Goal: Information Seeking & Learning: Learn about a topic

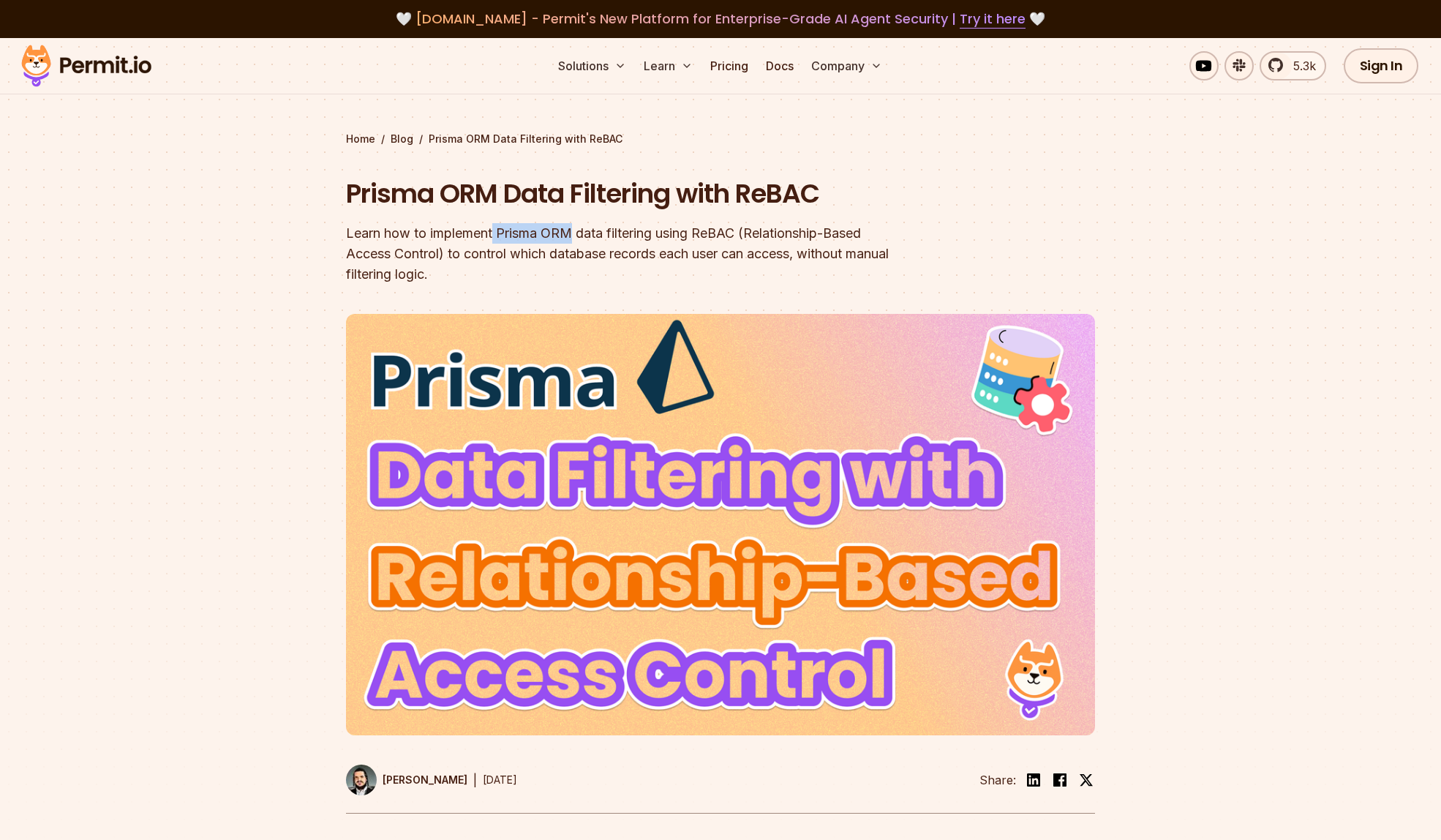
drag, startPoint x: 498, startPoint y: 234, endPoint x: 577, endPoint y: 237, distance: 79.1
click at [577, 237] on div "Learn how to implement Prisma ORM data filtering using ReBAC (Relationship-Base…" at bounding box center [627, 254] width 562 height 61
click at [561, 236] on div "Learn how to implement Prisma ORM data filtering using ReBAC (Relationship-Base…" at bounding box center [627, 254] width 562 height 61
click at [550, 235] on div "Learn how to implement Prisma ORM data filtering using ReBAC (Relationship-Base…" at bounding box center [627, 254] width 562 height 61
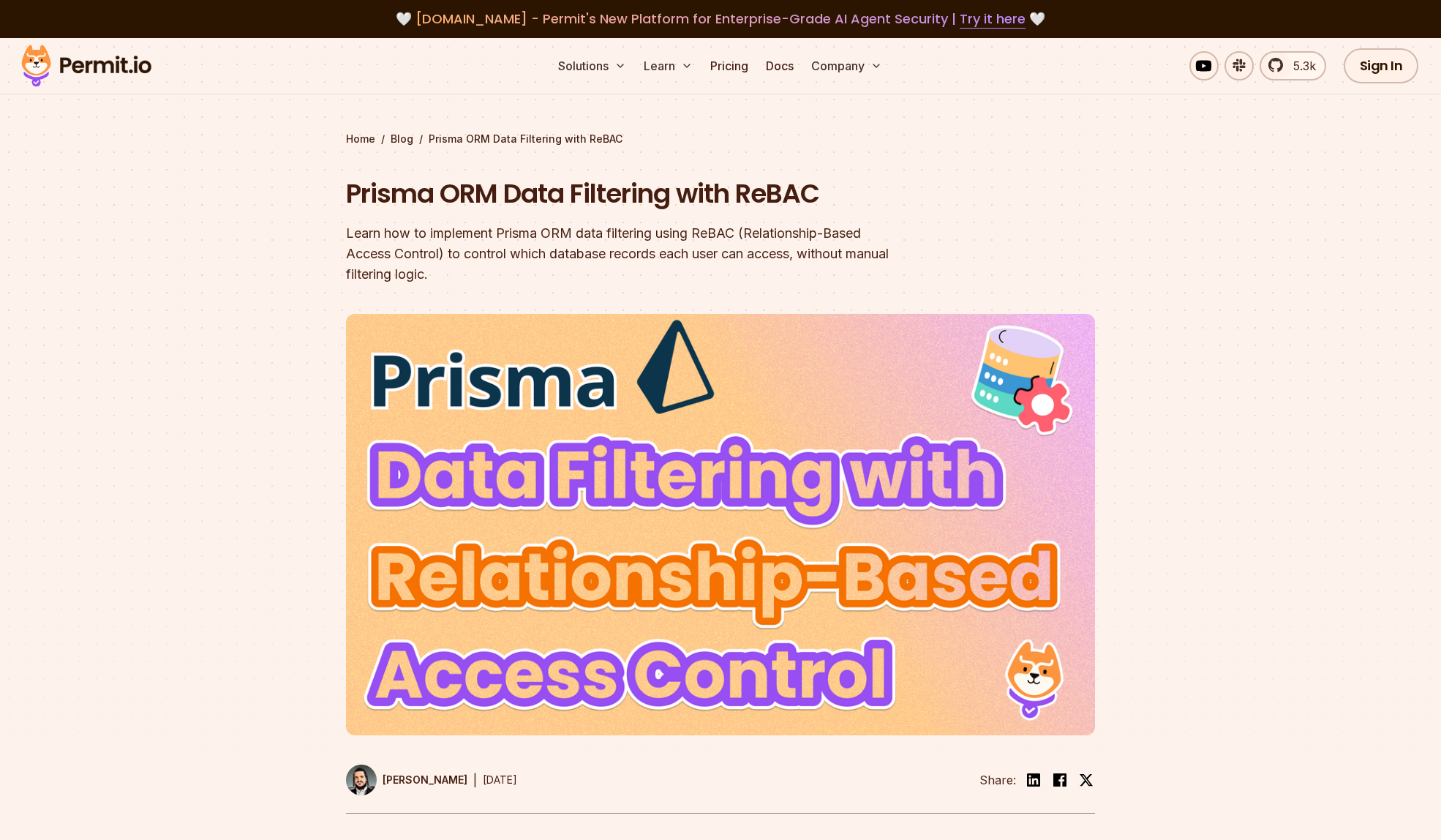
click at [552, 235] on div "Learn how to implement Prisma ORM data filtering using ReBAC (Relationship-Base…" at bounding box center [627, 254] width 562 height 61
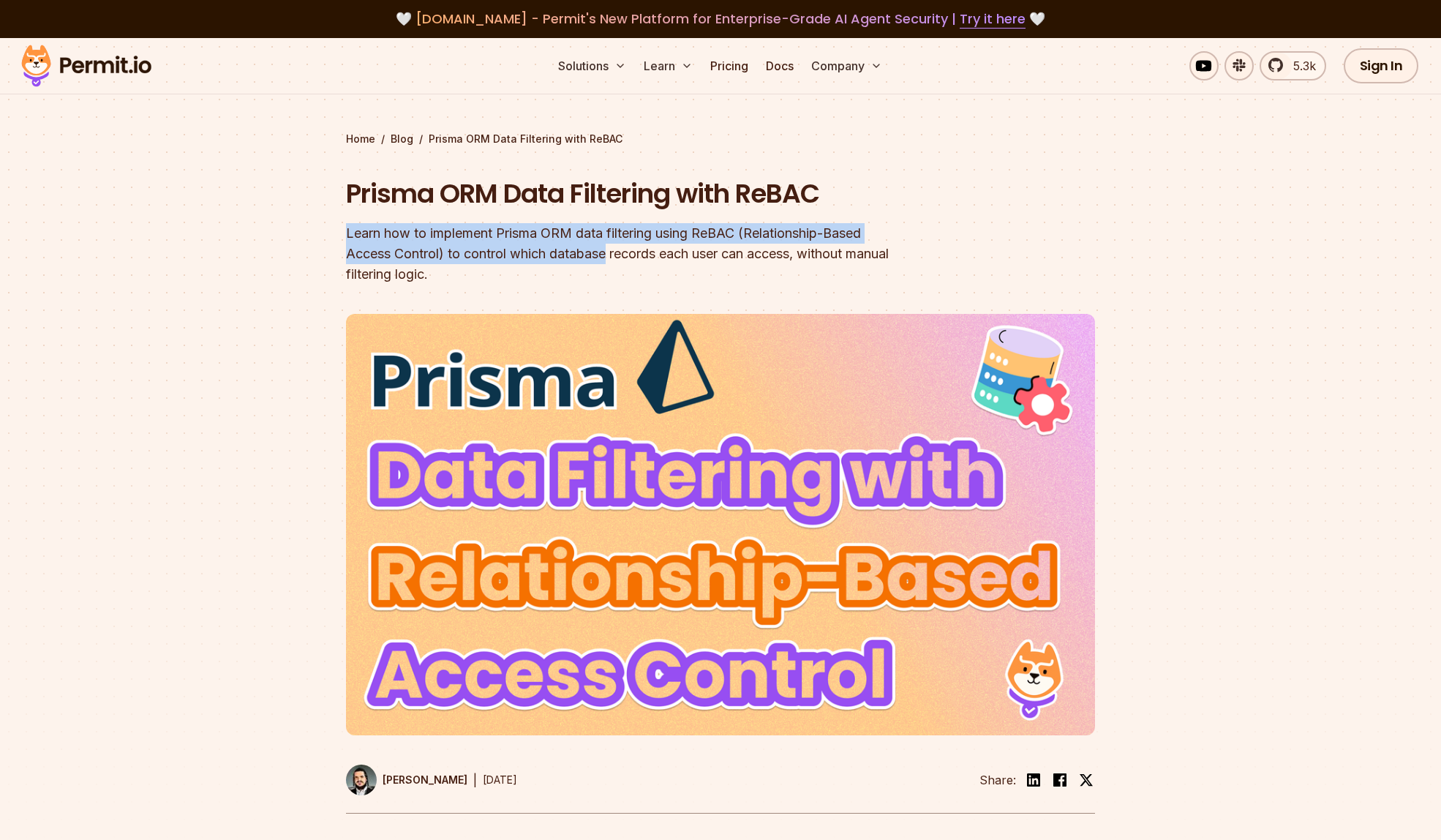
drag, startPoint x: 473, startPoint y: 233, endPoint x: 610, endPoint y: 243, distance: 137.4
click at [610, 243] on section "Home / Blog / Prisma ORM Data Filtering with ReBAC Prisma ORM Data Filtering wi…" at bounding box center [720, 443] width 1441 height 811
click at [610, 243] on div "Learn how to implement Prisma ORM data filtering using ReBAC (Relationship-Base…" at bounding box center [627, 254] width 562 height 61
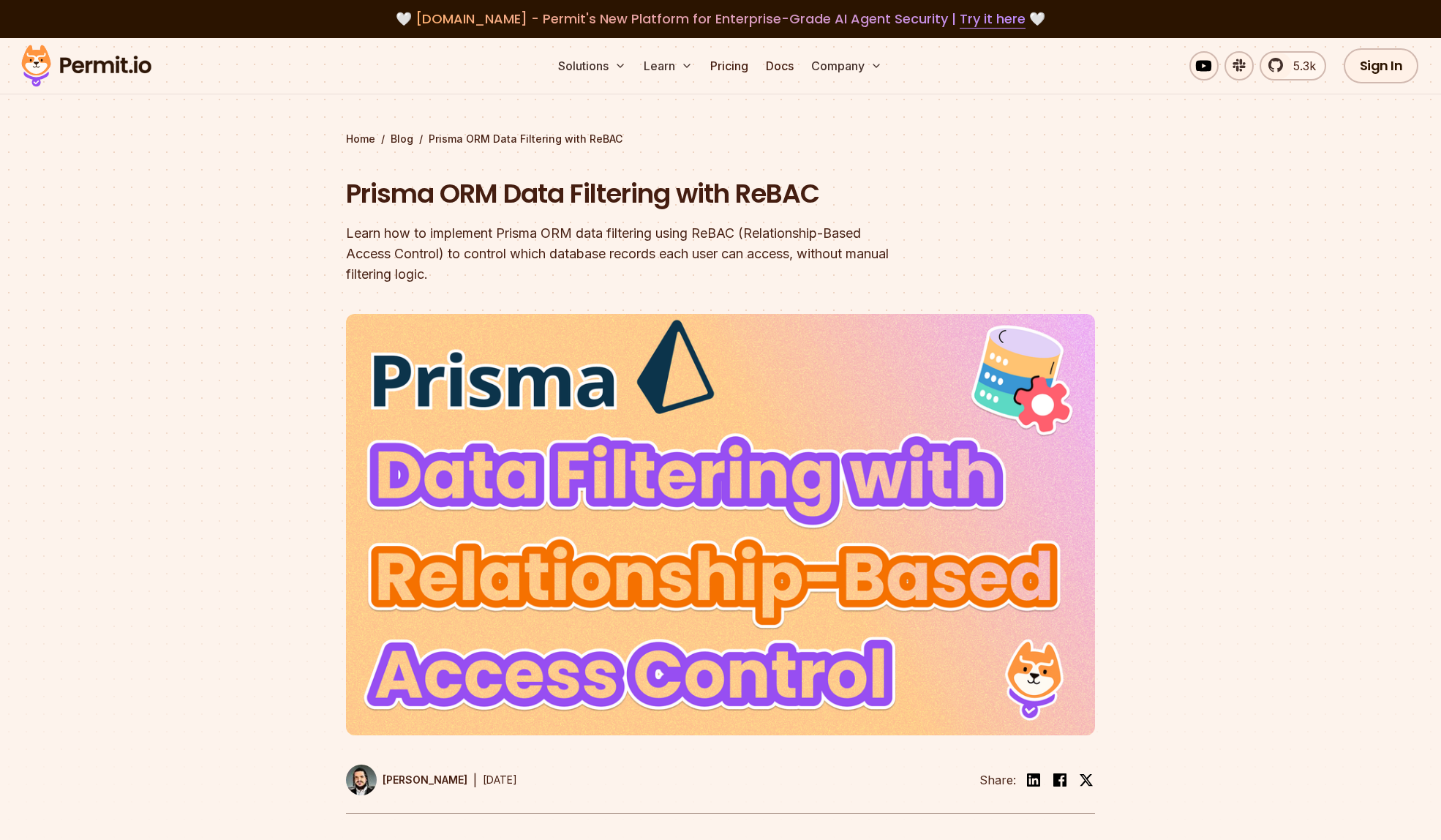
click at [554, 235] on div "Learn how to implement Prisma ORM data filtering using ReBAC (Relationship-Base…" at bounding box center [627, 254] width 562 height 61
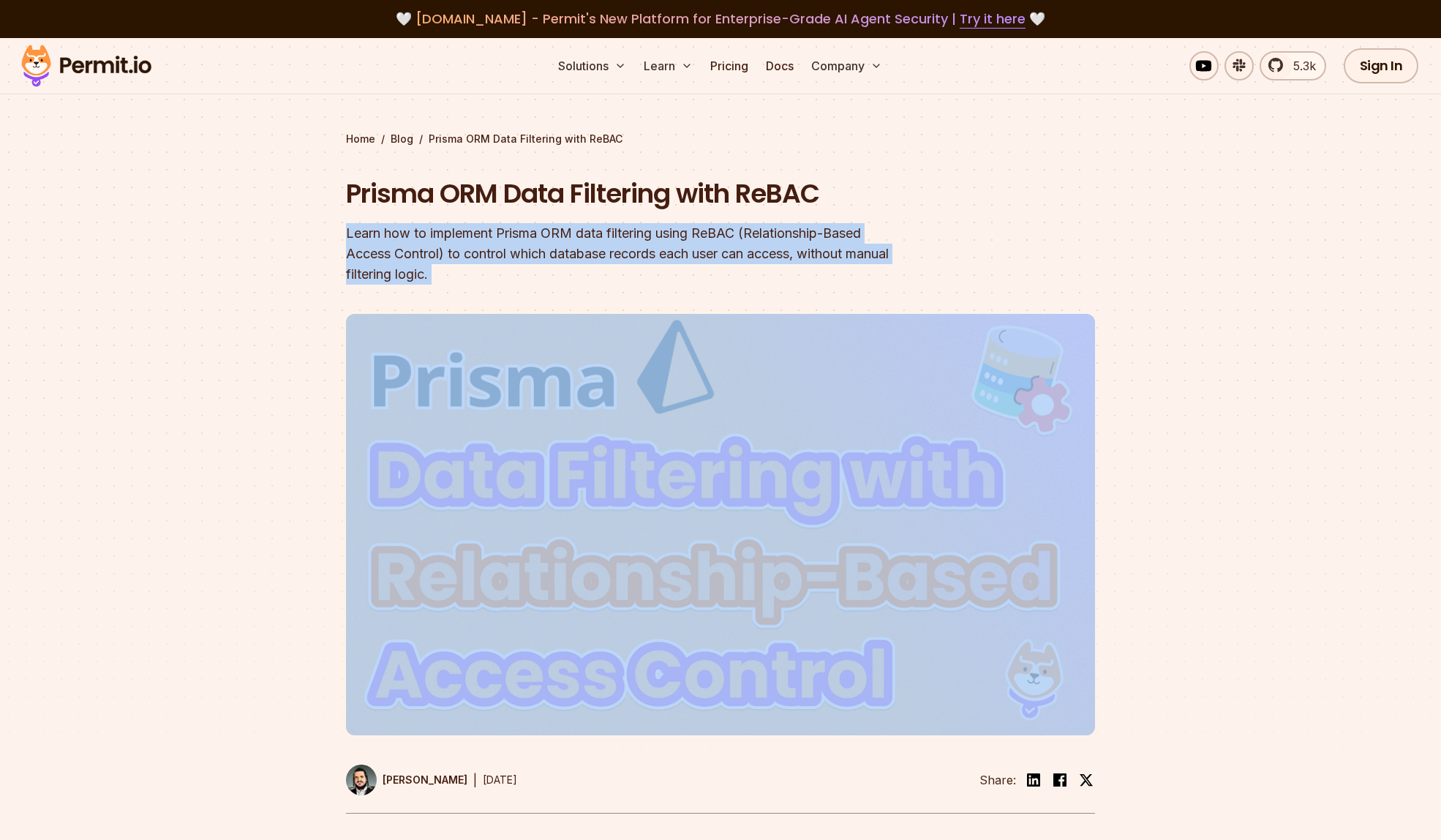
click at [554, 235] on div "Learn how to implement Prisma ORM data filtering using ReBAC (Relationship-Base…" at bounding box center [627, 254] width 562 height 61
click at [553, 234] on div "Learn how to implement Prisma ORM data filtering using ReBAC (Relationship-Base…" at bounding box center [627, 254] width 562 height 61
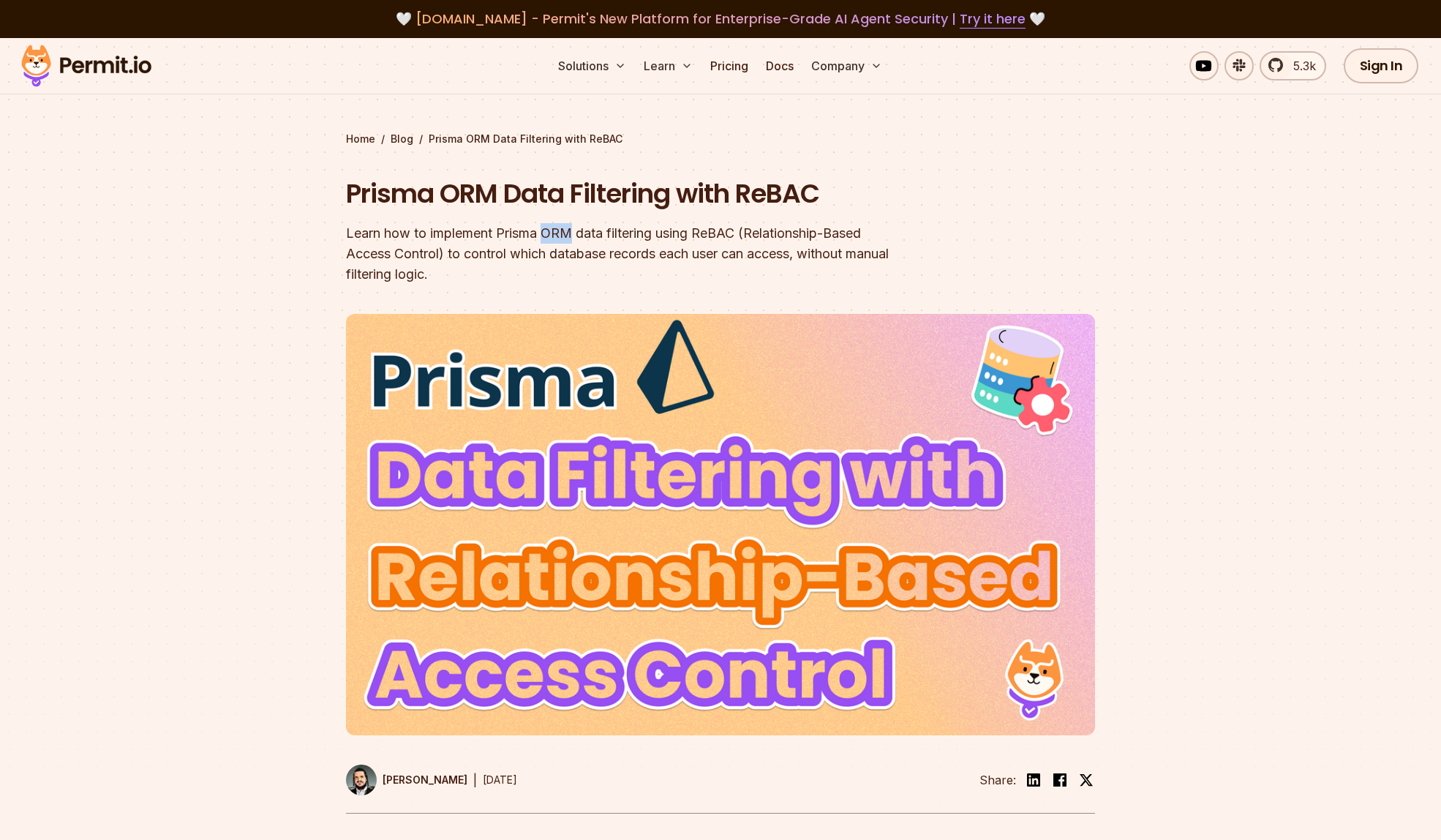
click at [553, 234] on div "Learn how to implement Prisma ORM data filtering using ReBAC (Relationship-Base…" at bounding box center [627, 254] width 562 height 61
drag, startPoint x: 739, startPoint y: 198, endPoint x: 792, endPoint y: 193, distance: 53.2
click at [792, 193] on h1 "Prisma ORM Data Filtering with ReBAC" at bounding box center [627, 194] width 562 height 37
click at [572, 226] on div "Learn how to implement Prisma ORM data filtering using ReBAC (Relationship-Base…" at bounding box center [627, 254] width 562 height 61
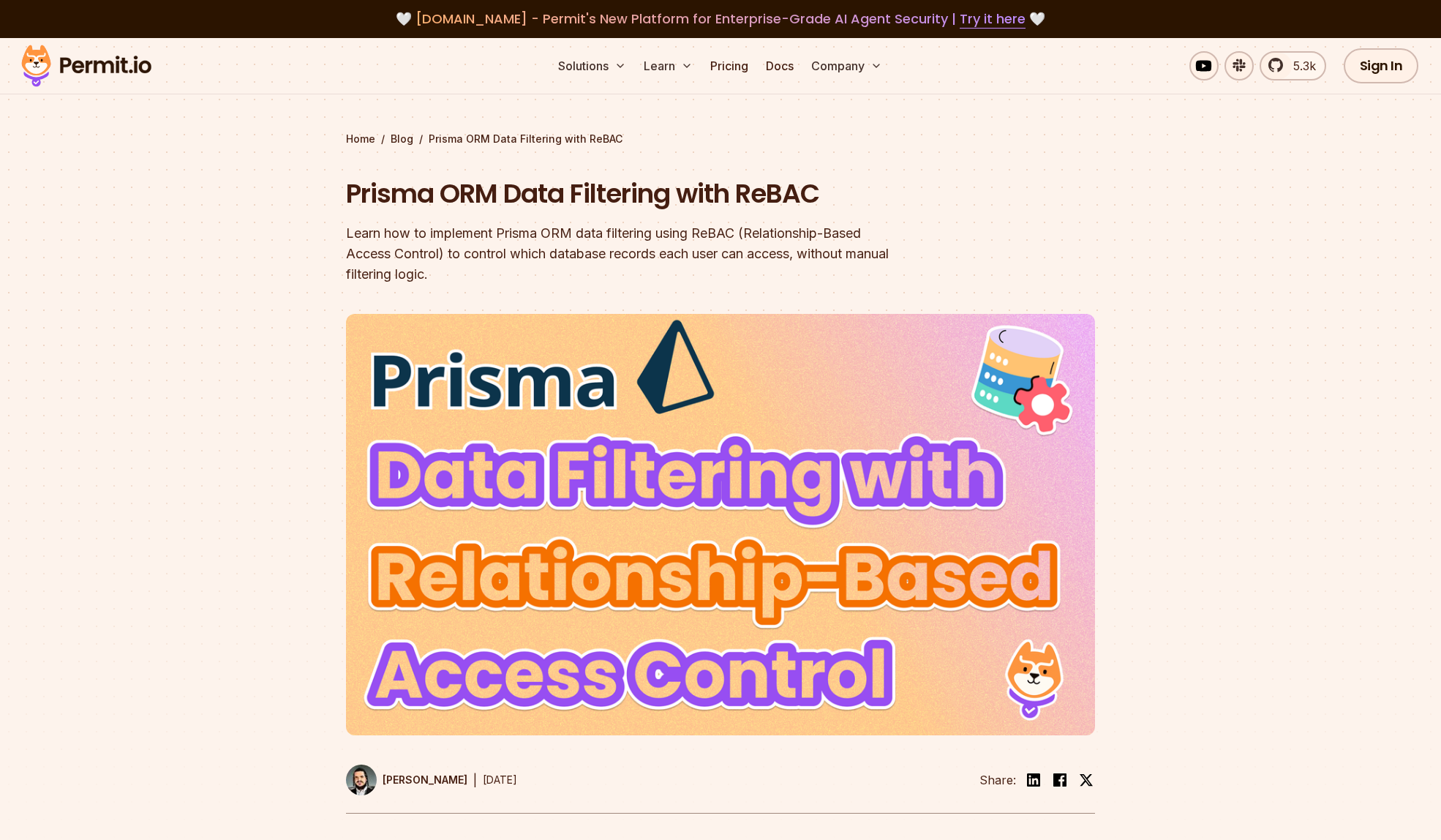
click at [549, 243] on div "Learn how to implement Prisma ORM data filtering using ReBAC (Relationship-Base…" at bounding box center [627, 254] width 562 height 61
click at [551, 241] on div "Learn how to implement Prisma ORM data filtering using ReBAC (Relationship-Base…" at bounding box center [627, 254] width 562 height 61
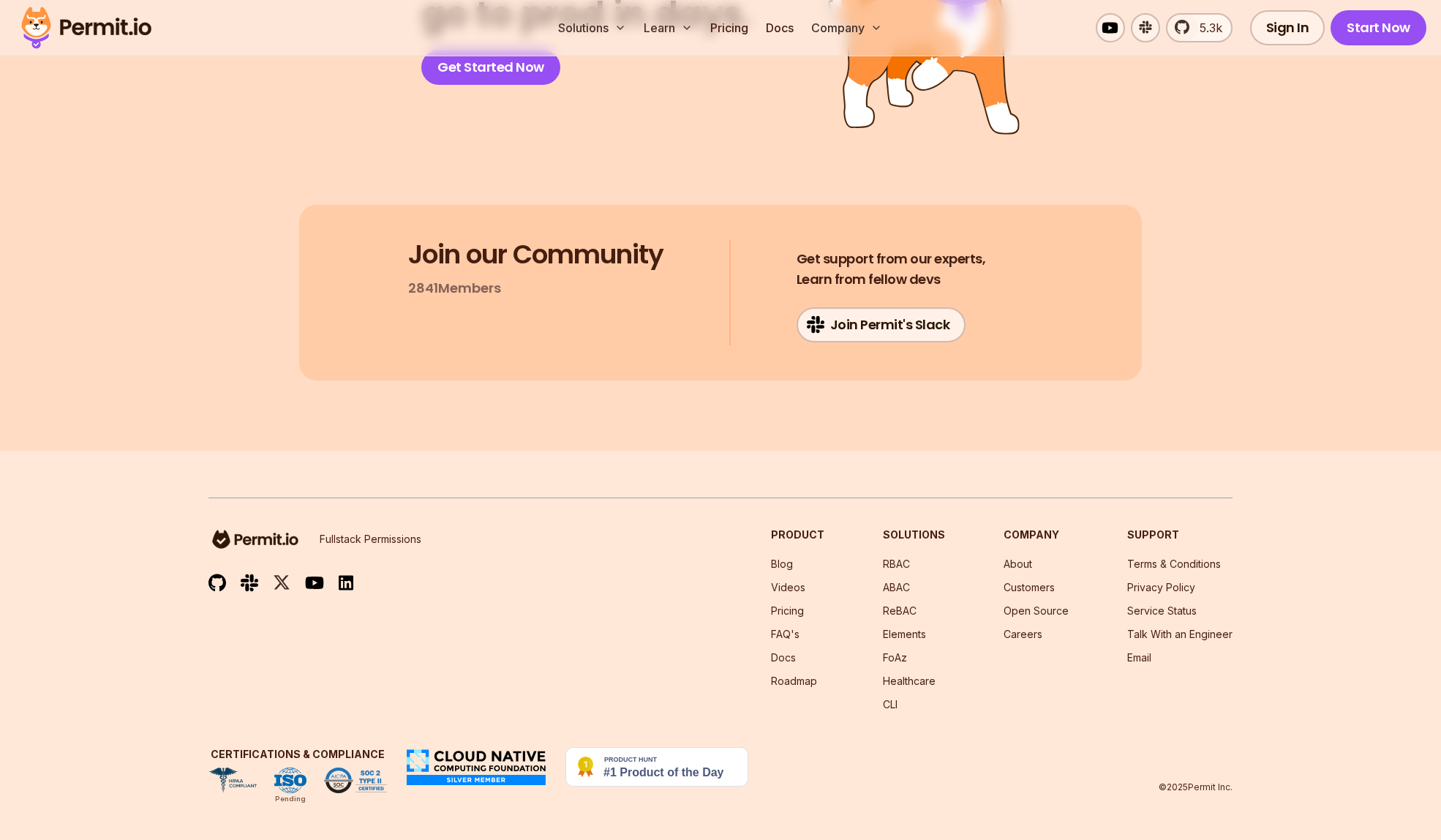
scroll to position [13594, 0]
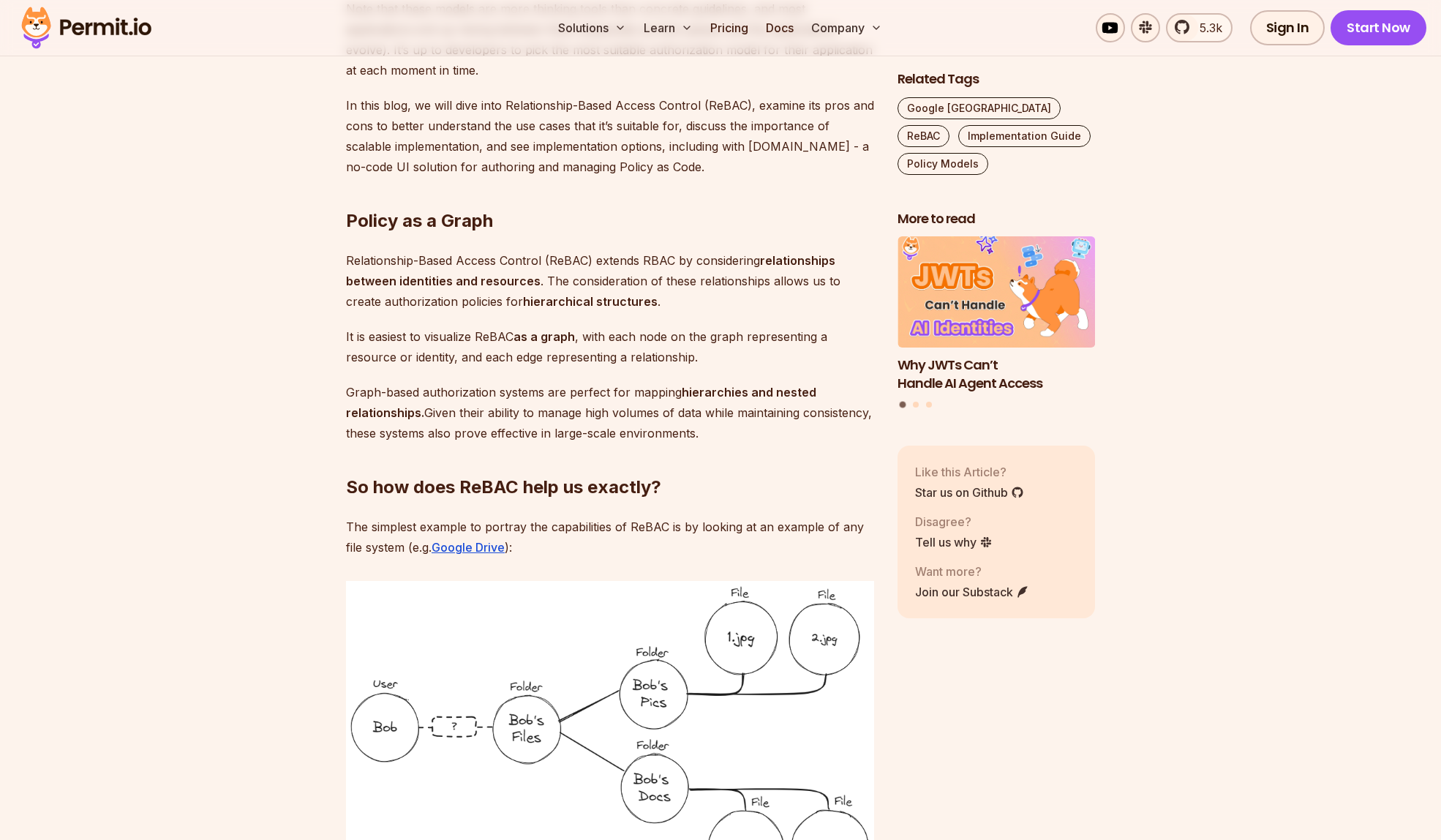
scroll to position [1324, 0]
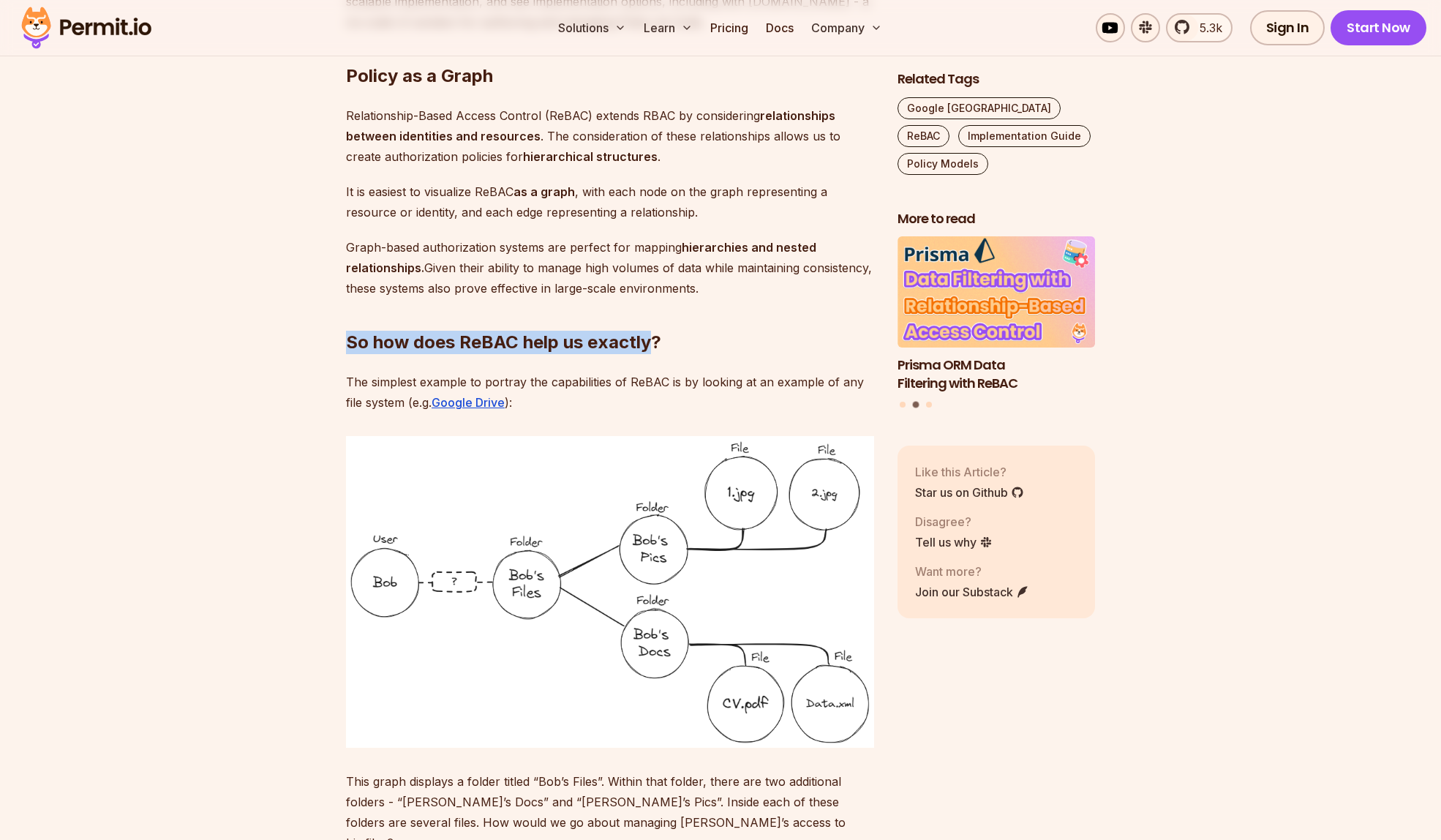
drag, startPoint x: 347, startPoint y: 343, endPoint x: 654, endPoint y: 341, distance: 307.0
click at [654, 341] on h2 "So how does ReBAC help us exactly?" at bounding box center [611, 313] width 528 height 82
drag, startPoint x: 655, startPoint y: 341, endPoint x: 327, endPoint y: 338, distance: 328.0
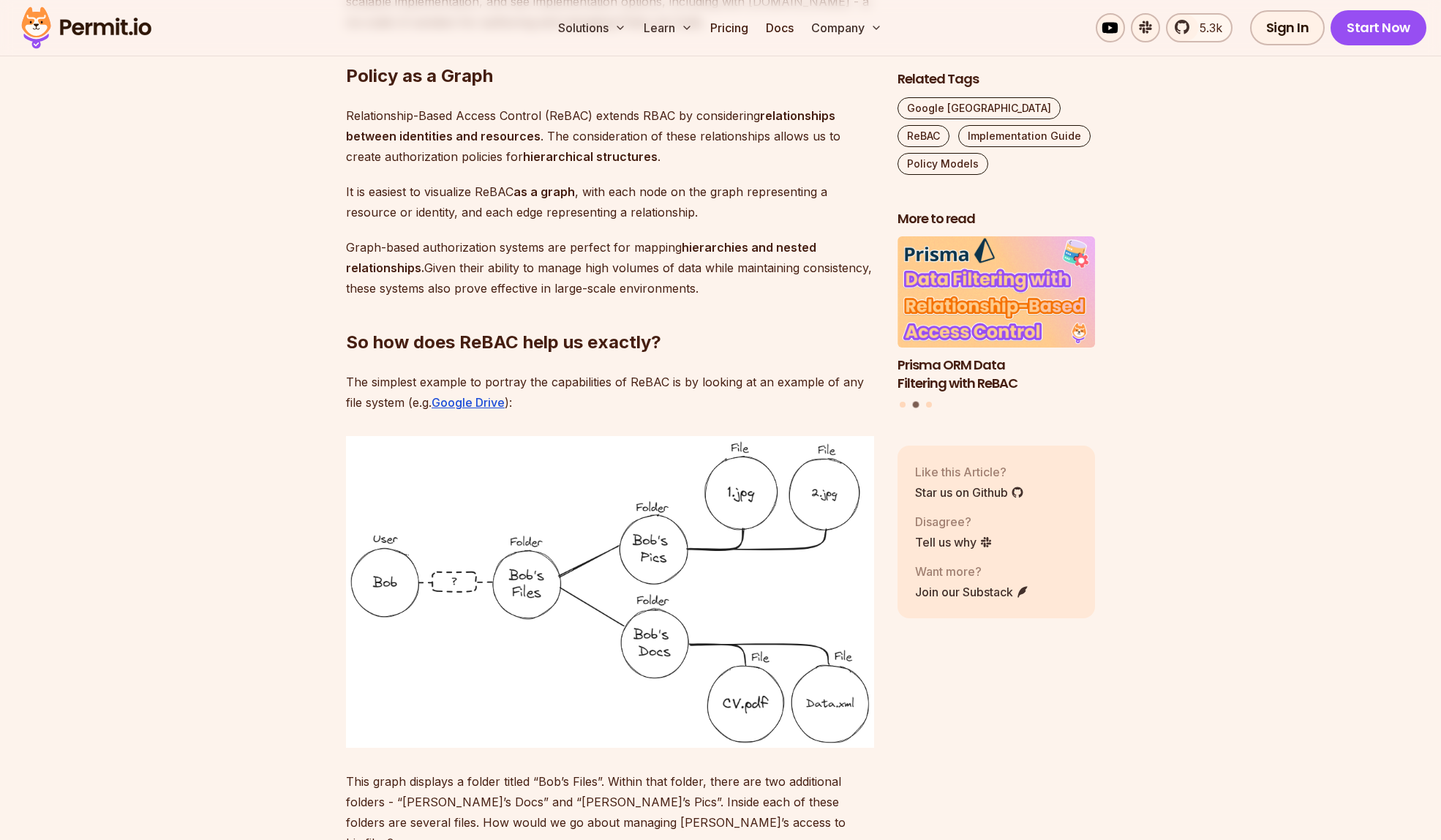
drag, startPoint x: 634, startPoint y: 340, endPoint x: 347, endPoint y: 337, distance: 287.0
click at [347, 337] on h2 "So how does ReBAC help us exactly?" at bounding box center [611, 313] width 528 height 82
click at [363, 336] on h2 "So how does ReBAC help us exactly?" at bounding box center [611, 313] width 528 height 82
drag, startPoint x: 650, startPoint y: 343, endPoint x: 346, endPoint y: 339, distance: 304.0
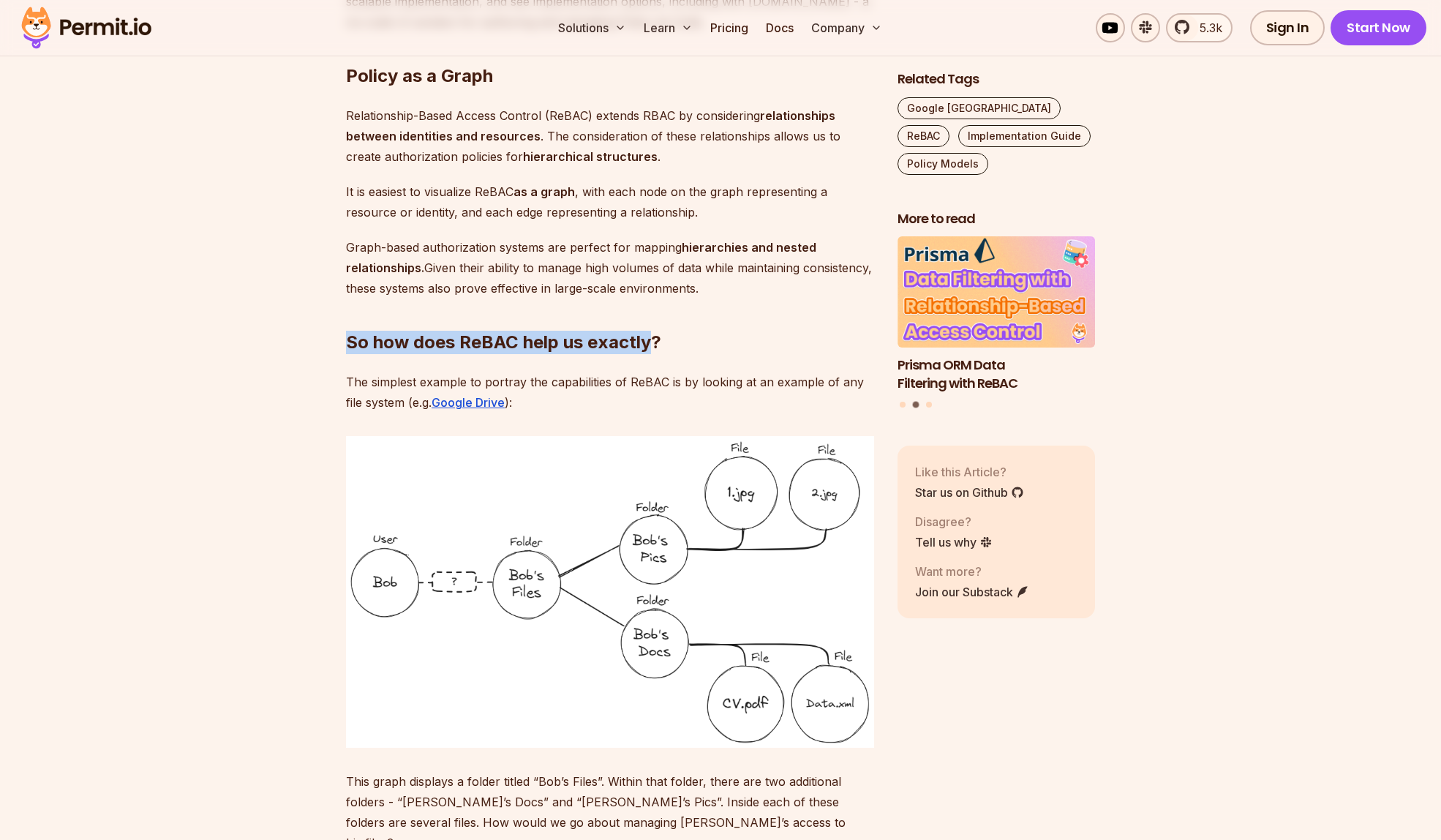
click at [346, 339] on h2 "So how does ReBAC help us exactly?" at bounding box center [611, 313] width 528 height 82
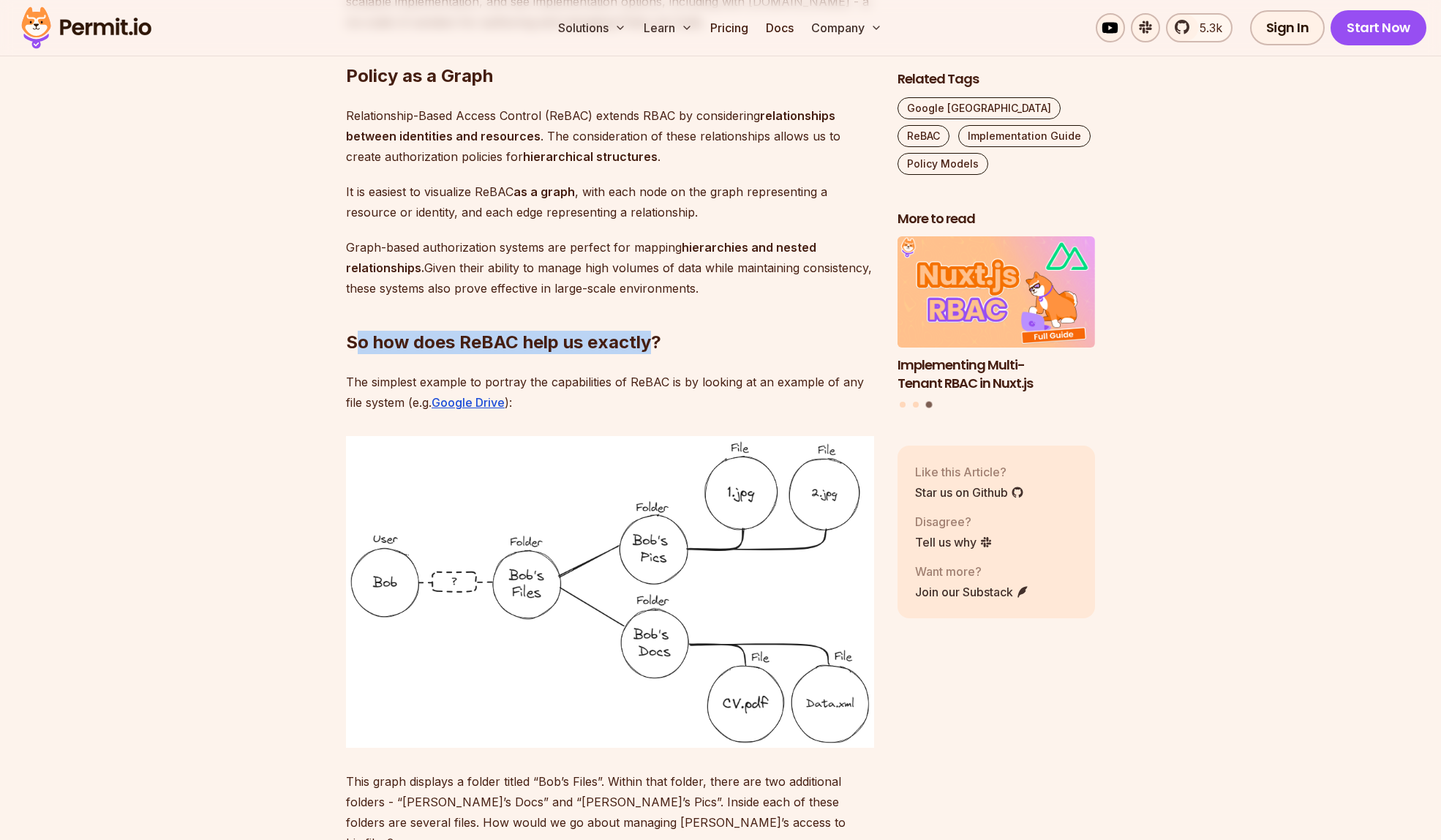
drag, startPoint x: 611, startPoint y: 339, endPoint x: 353, endPoint y: 332, distance: 258.1
click at [353, 332] on h2 "So how does ReBAC help us exactly?" at bounding box center [611, 313] width 528 height 82
click at [444, 338] on h2 "So how does ReBAC help us exactly?" at bounding box center [611, 313] width 528 height 82
drag, startPoint x: 653, startPoint y: 340, endPoint x: 336, endPoint y: 332, distance: 317.1
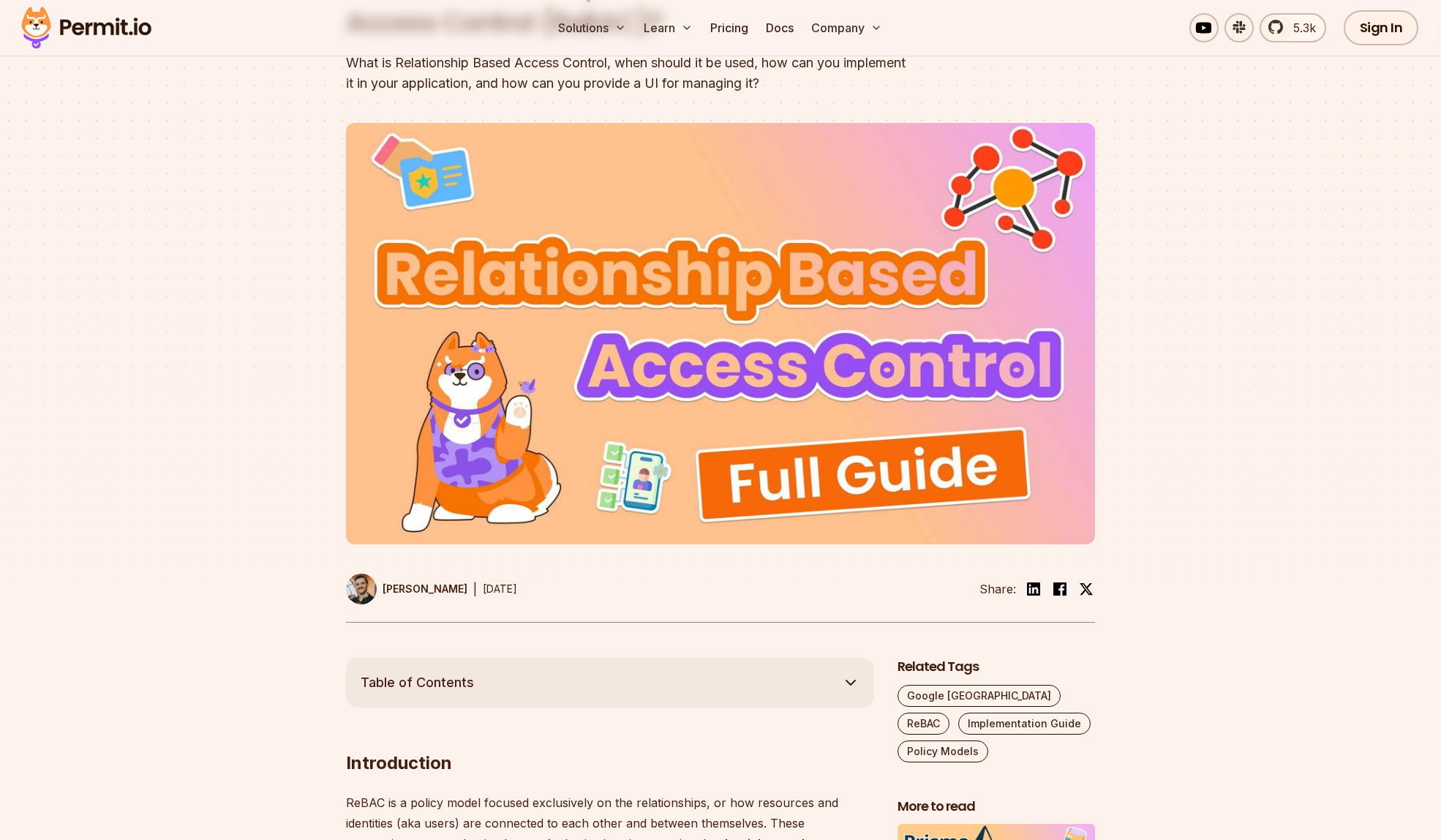
scroll to position [0, 0]
